Goal: Information Seeking & Learning: Find specific fact

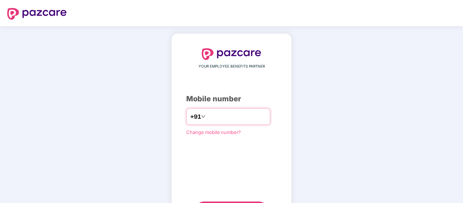
type input "**********"
click at [420, 130] on div "**********" at bounding box center [231, 133] width 463 height 214
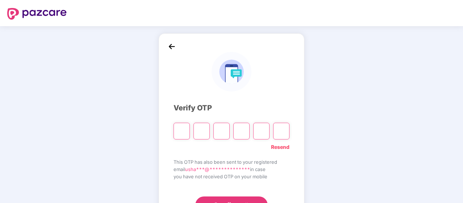
type input "*"
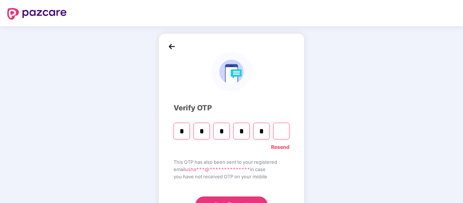
type input "*"
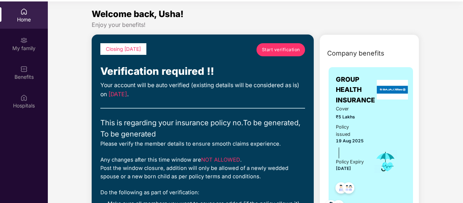
scroll to position [41, 0]
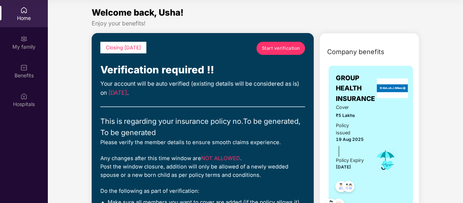
click at [282, 45] on span "Start verification" at bounding box center [281, 48] width 38 height 7
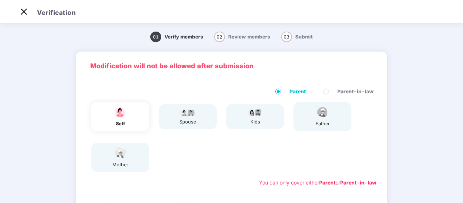
scroll to position [17, 0]
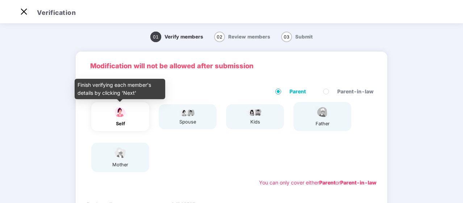
click at [127, 114] on img at bounding box center [120, 111] width 18 height 13
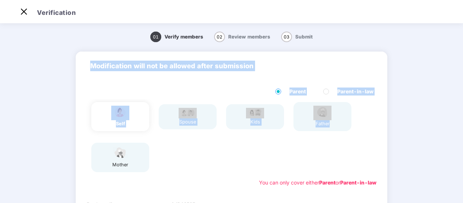
drag, startPoint x: 460, startPoint y: 109, endPoint x: 457, endPoint y: 135, distance: 25.9
click at [457, 135] on div "01 Verify members 02 Review members 03 Submit Modification will not be allowed …" at bounding box center [231, 185] width 463 height 320
click at [424, 138] on div "01 Verify members 02 Review members 03 Submit Modification will not be allowed …" at bounding box center [231, 185] width 463 height 320
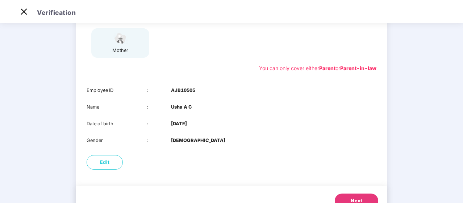
scroll to position [129, 0]
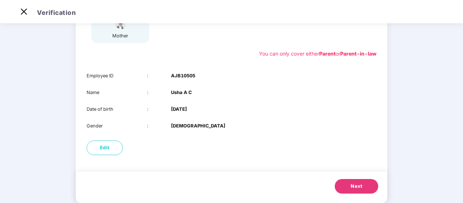
click at [367, 187] on button "Next" at bounding box center [356, 186] width 43 height 14
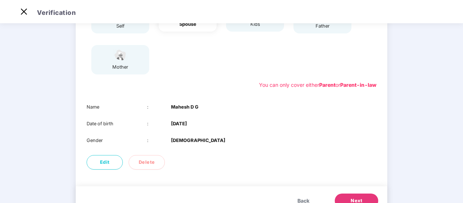
scroll to position [112, 0]
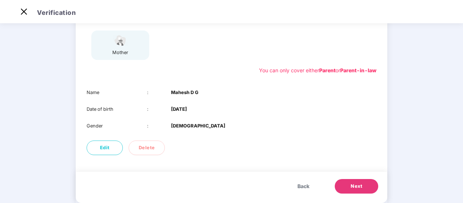
click at [349, 185] on button "Next" at bounding box center [356, 186] width 43 height 14
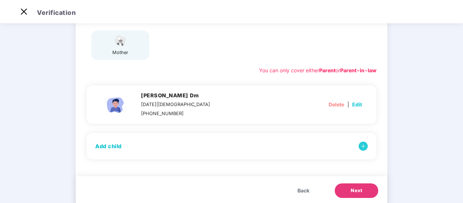
scroll to position [131, 0]
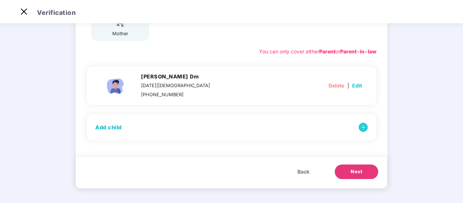
click at [353, 173] on span "Next" at bounding box center [357, 171] width 12 height 7
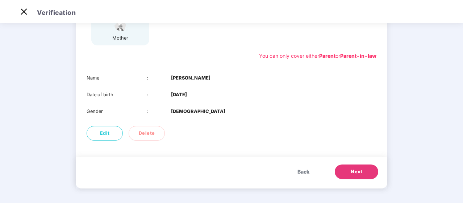
scroll to position [126, 0]
click at [349, 175] on button "Next" at bounding box center [356, 171] width 43 height 14
click at [351, 170] on span "Next" at bounding box center [357, 171] width 12 height 7
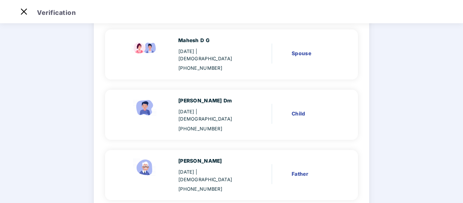
scroll to position [128, 0]
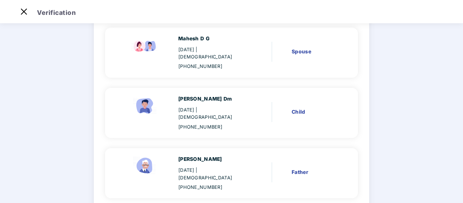
click at [437, 123] on main "Verify members 02 Review members 03 Submit Review members Details once submitte…" at bounding box center [231, 106] width 463 height 426
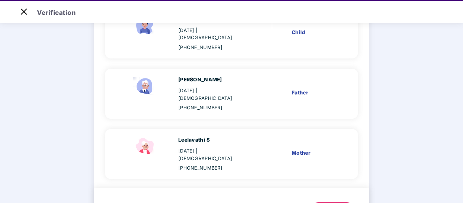
scroll to position [17, 0]
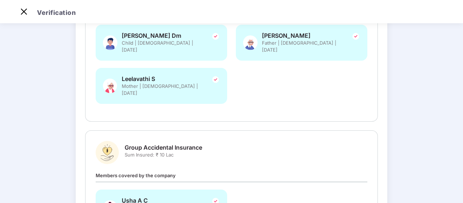
scroll to position [256, 0]
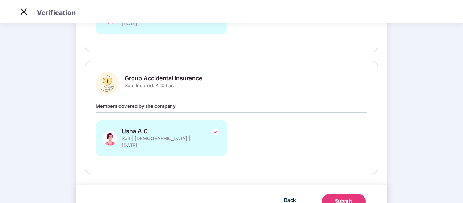
click at [346, 197] on div "Submit" at bounding box center [343, 200] width 17 height 7
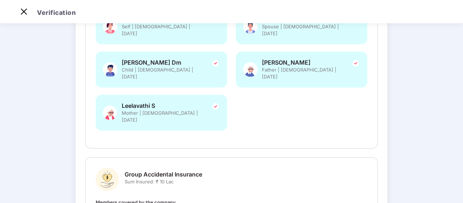
scroll to position [154, 0]
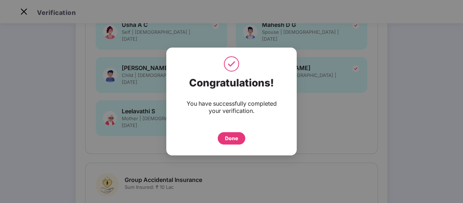
click at [235, 138] on div "Done" at bounding box center [231, 138] width 13 height 8
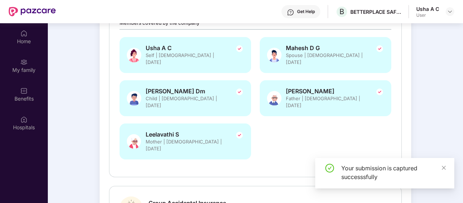
scroll to position [41, 0]
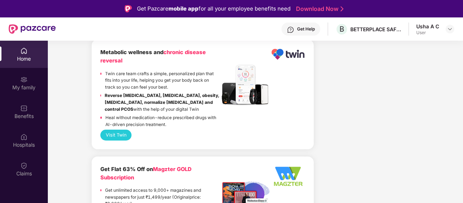
scroll to position [957, 0]
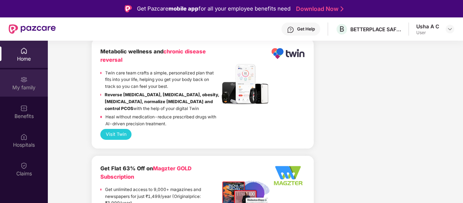
click at [22, 86] on div "My family" at bounding box center [24, 87] width 48 height 7
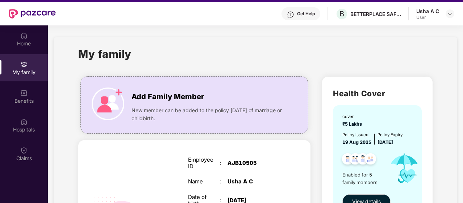
scroll to position [41, 0]
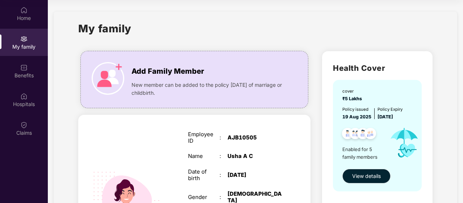
drag, startPoint x: 458, startPoint y: 70, endPoint x: 457, endPoint y: 90, distance: 19.6
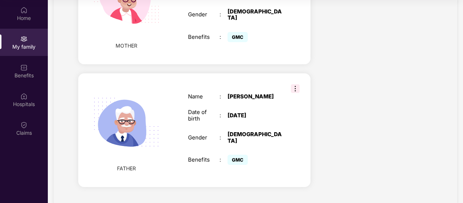
scroll to position [582, 0]
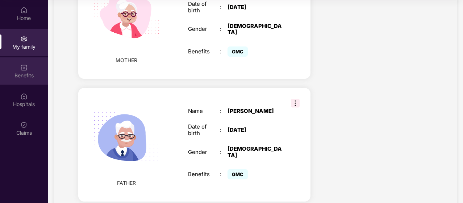
click at [18, 70] on div "Benefits" at bounding box center [24, 70] width 48 height 27
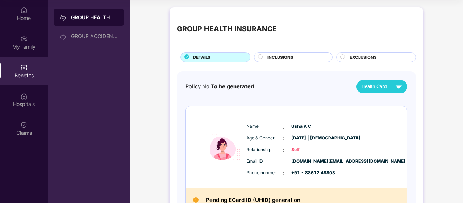
scroll to position [14, 0]
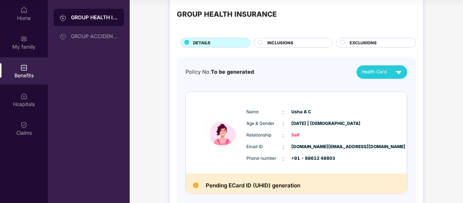
click at [344, 41] on circle at bounding box center [343, 42] width 4 height 4
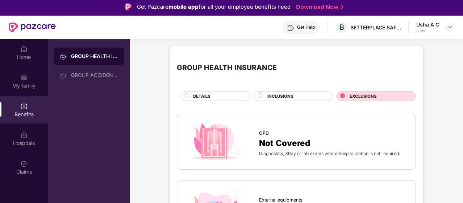
scroll to position [0, 0]
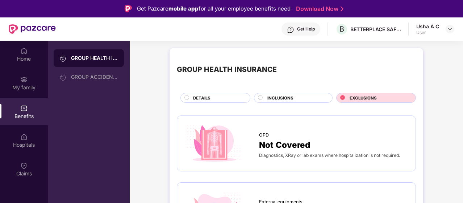
click at [304, 101] on div "INCLUSIONS" at bounding box center [296, 99] width 65 height 8
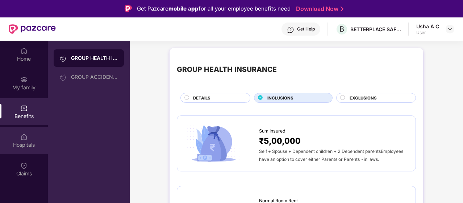
click at [25, 141] on div "Hospitals" at bounding box center [24, 144] width 48 height 7
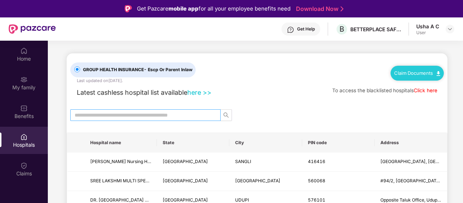
click at [127, 111] on input "text" at bounding box center [143, 115] width 136 height 8
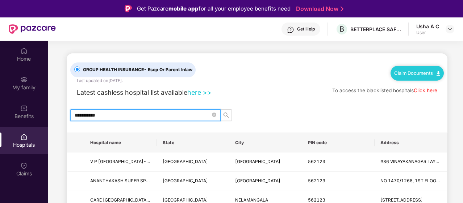
type input "**********"
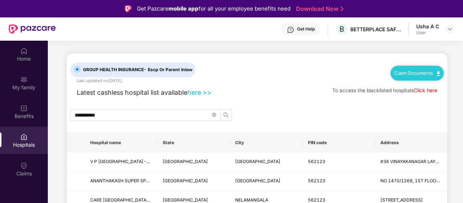
click at [389, 106] on div "**********" at bounding box center [257, 204] width 381 height 303
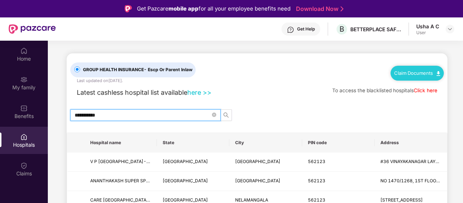
click at [188, 115] on input "**********" at bounding box center [143, 115] width 136 height 8
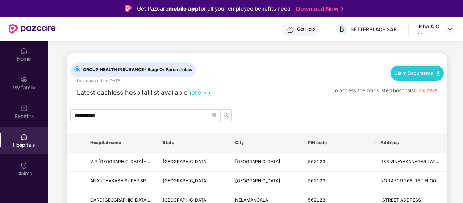
click at [385, 114] on div "**********" at bounding box center [257, 115] width 381 height 12
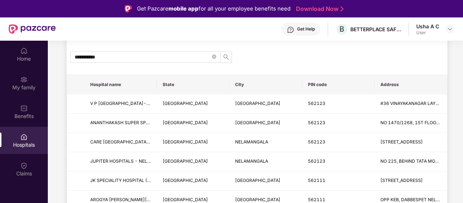
scroll to position [72, 0]
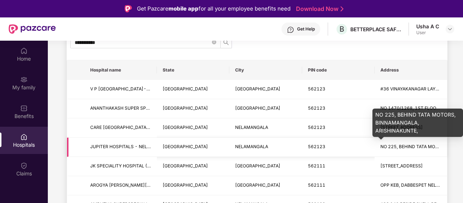
click at [392, 146] on span "NO 225, BEHIND TATA MOTORS, BINNAMANGALA, ARISHINAKUNTE," at bounding box center [452, 146] width 142 height 5
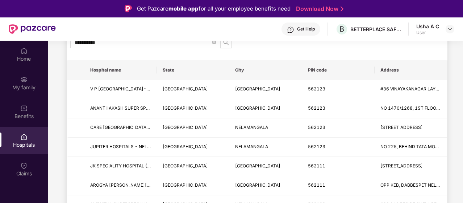
click at [345, 58] on div "**********" at bounding box center [257, 132] width 381 height 303
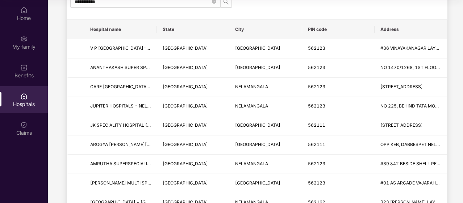
click at [454, 184] on main "**********" at bounding box center [255, 93] width 415 height 330
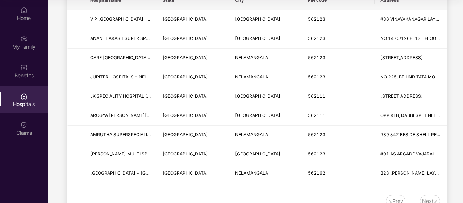
scroll to position [116, 0]
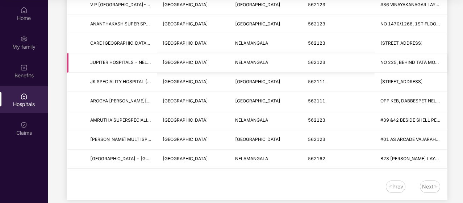
click at [183, 53] on td "KARNATAKA" at bounding box center [193, 62] width 72 height 19
